Goal: Obtain resource: Obtain resource

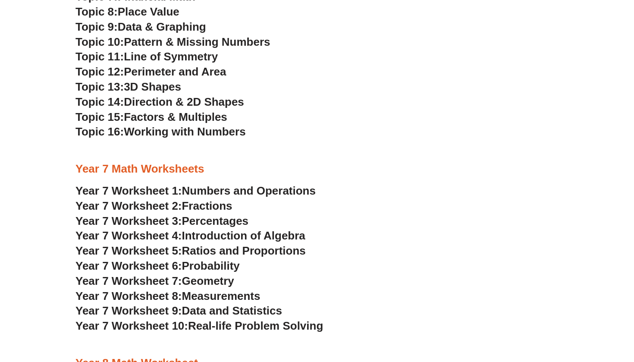
scroll to position [2340, 0]
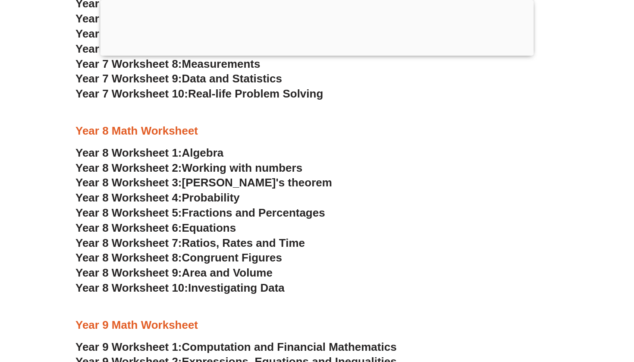
click at [211, 146] on span "Algebra" at bounding box center [203, 152] width 42 height 13
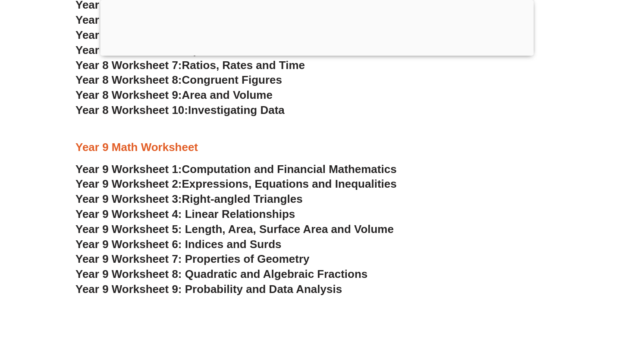
scroll to position [2532, 0]
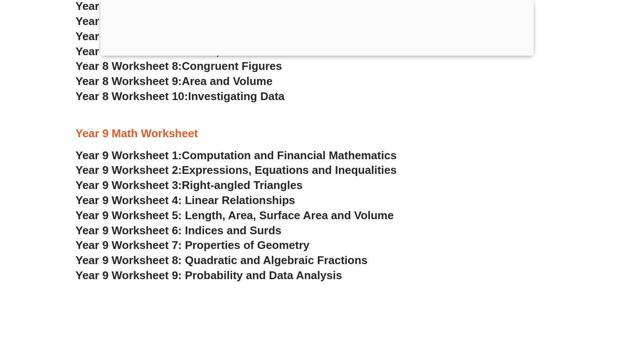
click at [236, 164] on span "Expressions, Equations and Inequalities" at bounding box center [289, 170] width 215 height 13
click at [223, 194] on span "Year 9 Worksheet 4: Linear Relationships" at bounding box center [185, 200] width 220 height 13
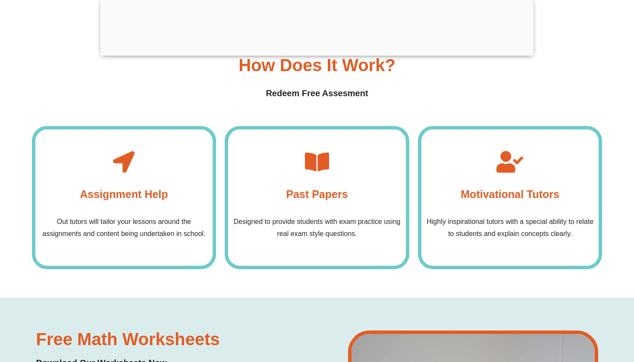
scroll to position [2980, 0]
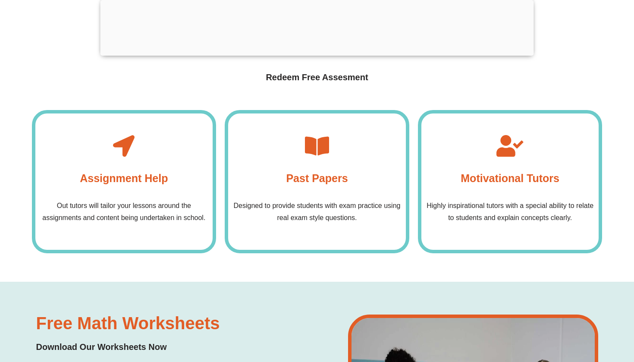
click at [304, 116] on div "Past Papers Designed to provide students with exam practice using real exam sty…" at bounding box center [317, 181] width 185 height 143
click at [312, 135] on icon at bounding box center [317, 146] width 22 height 22
click at [323, 170] on h4 "Past Papers" at bounding box center [317, 178] width 62 height 17
click at [325, 170] on h4 "Past Papers" at bounding box center [317, 178] width 62 height 17
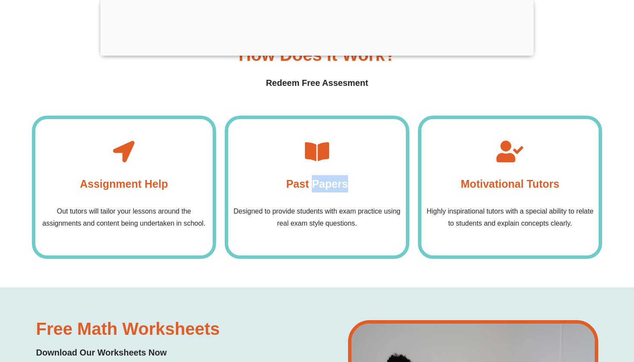
scroll to position [2874, 0]
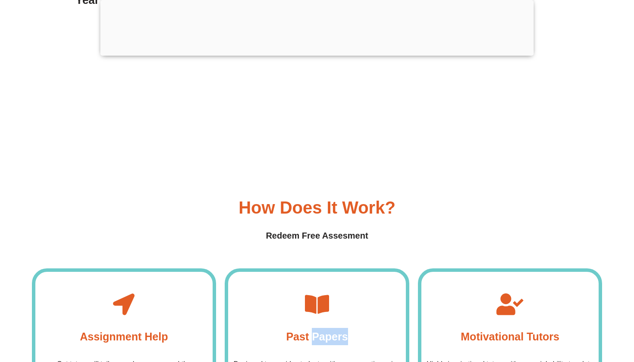
click at [310, 293] on icon at bounding box center [317, 304] width 22 height 22
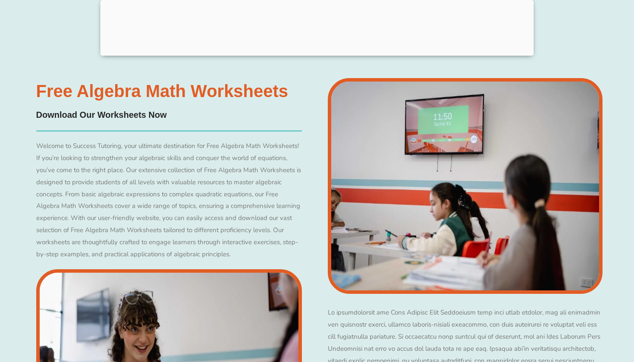
scroll to position [3820, 0]
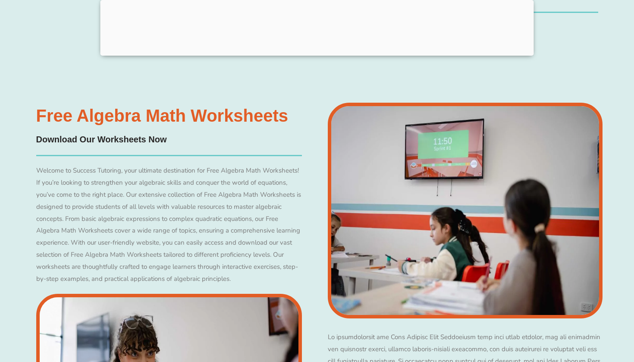
click at [148, 133] on h4 "Download Our Worksheets Now" at bounding box center [169, 139] width 266 height 13
click at [199, 107] on h3 "Free Algebra Math Worksheets" at bounding box center [169, 115] width 266 height 17
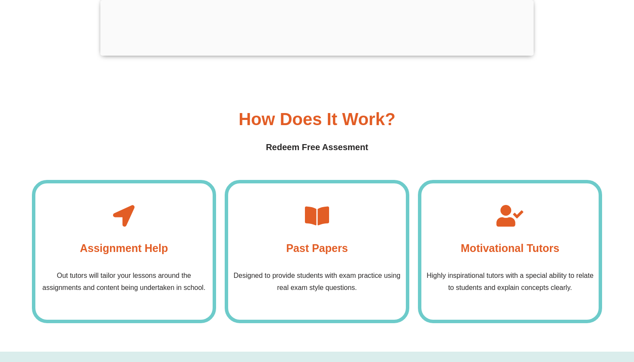
scroll to position [2887, 0]
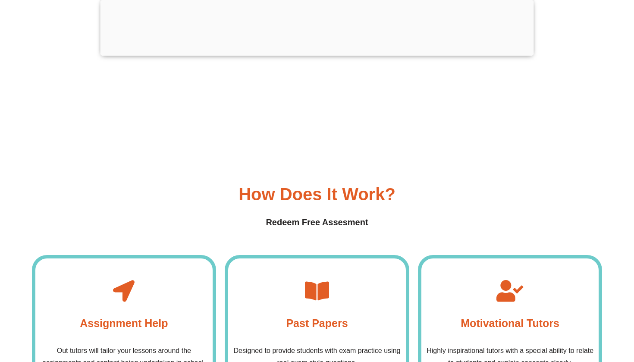
click at [338, 255] on div "Past Papers Designed to provide students with exam practice using real exam sty…" at bounding box center [317, 326] width 185 height 143
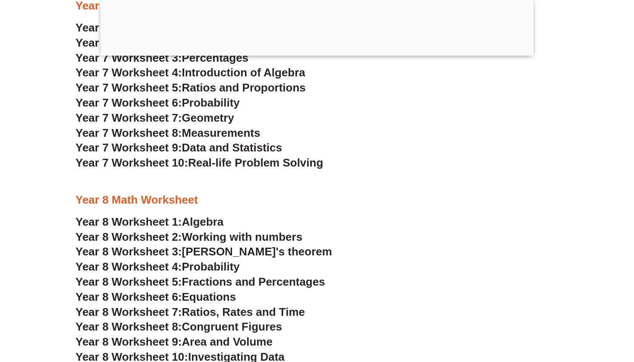
scroll to position [2236, 0]
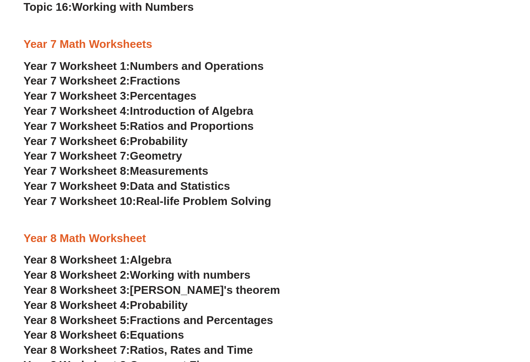
scroll to position [2158, 0]
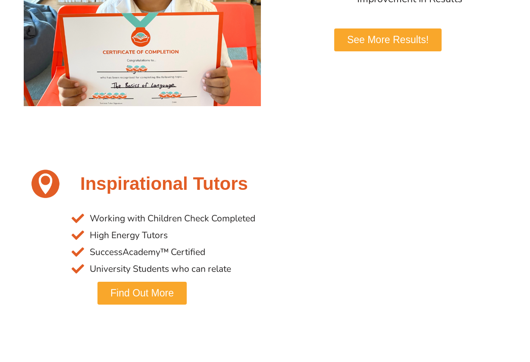
scroll to position [639, 0]
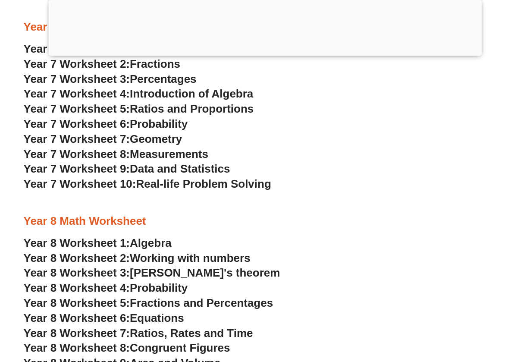
scroll to position [2620, 0]
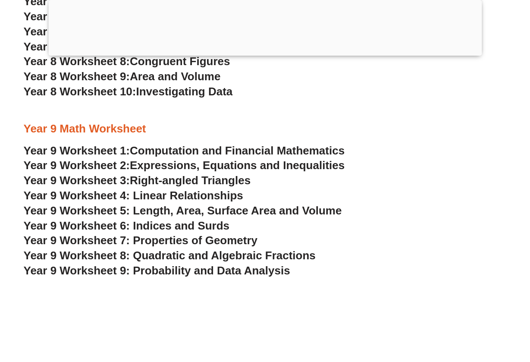
click at [184, 189] on span "Year 9 Worksheet 4: Linear Relationships" at bounding box center [134, 195] width 220 height 13
